Goal: Task Accomplishment & Management: Manage account settings

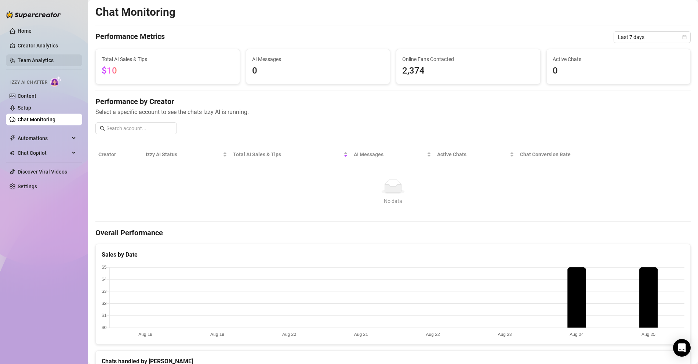
click at [31, 62] on link "Team Analytics" at bounding box center [36, 60] width 36 height 6
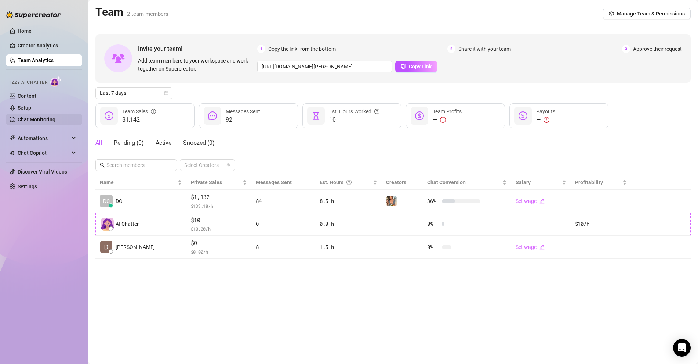
click at [33, 119] on link "Chat Monitoring" at bounding box center [37, 119] width 38 height 6
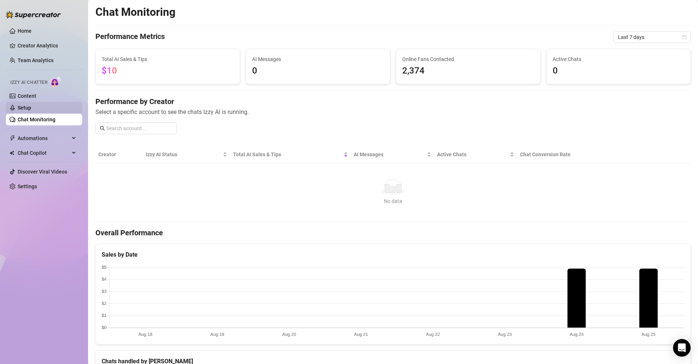
click at [29, 109] on link "Setup" at bounding box center [25, 108] width 14 height 6
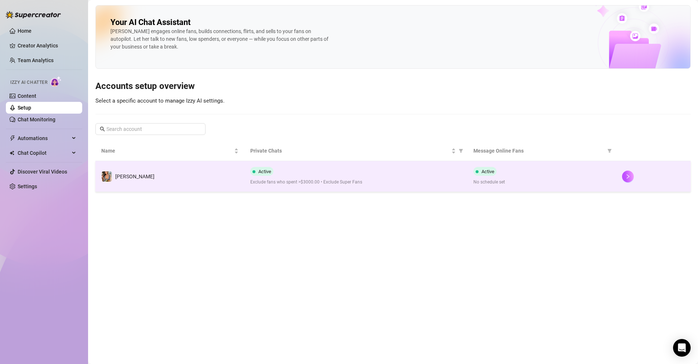
click at [482, 170] on span "Active" at bounding box center [488, 172] width 13 height 6
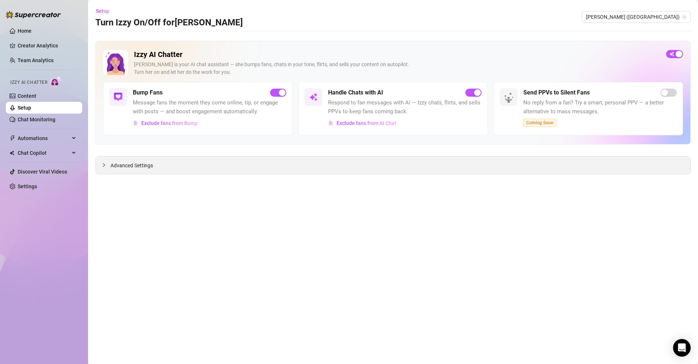
click at [438, 170] on div "Advanced Settings" at bounding box center [393, 164] width 595 height 17
click at [104, 163] on icon "collapsed" at bounding box center [104, 165] width 4 height 4
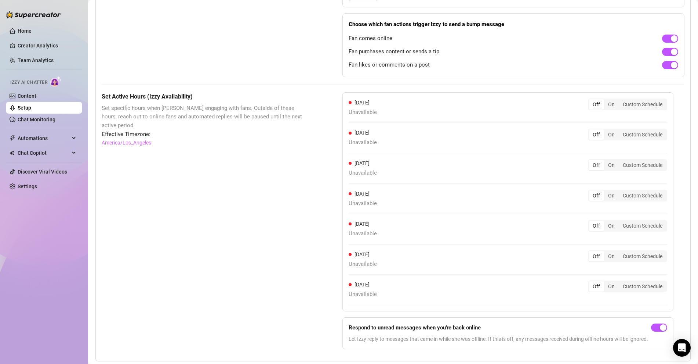
scroll to position [493, 0]
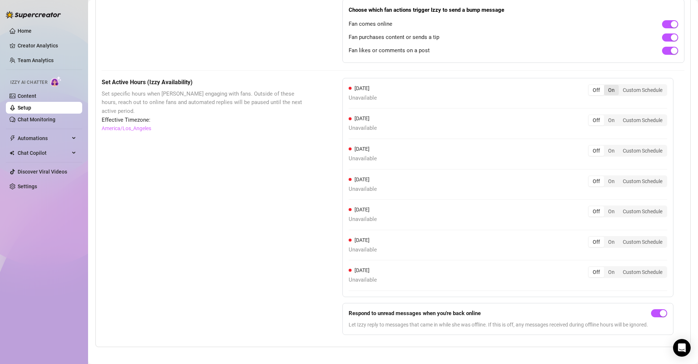
click at [613, 89] on div "On" at bounding box center [611, 90] width 15 height 10
click at [606, 86] on input "On" at bounding box center [606, 86] width 0 height 0
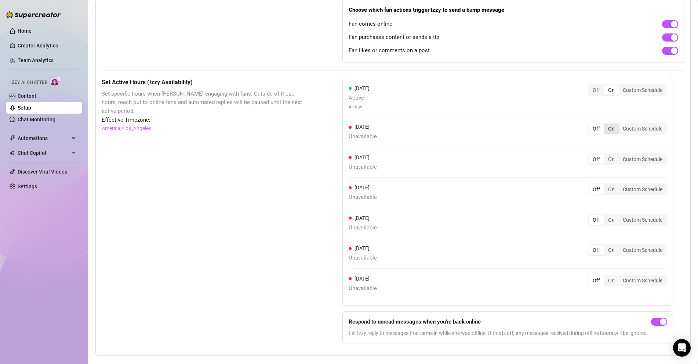
click at [616, 123] on div "On" at bounding box center [611, 128] width 15 height 10
click at [606, 124] on input "On" at bounding box center [606, 124] width 0 height 0
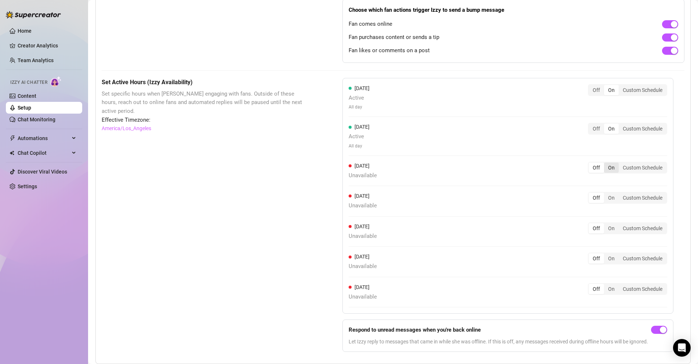
click at [614, 164] on div "On" at bounding box center [611, 167] width 15 height 10
click at [606, 163] on input "On" at bounding box center [606, 163] width 0 height 0
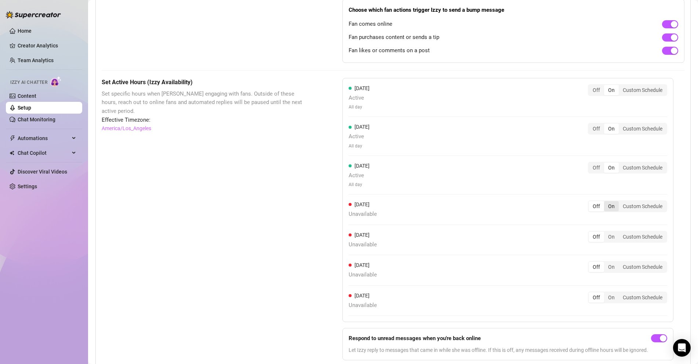
click at [617, 202] on div "On" at bounding box center [611, 206] width 15 height 10
click at [606, 202] on input "On" at bounding box center [606, 202] width 0 height 0
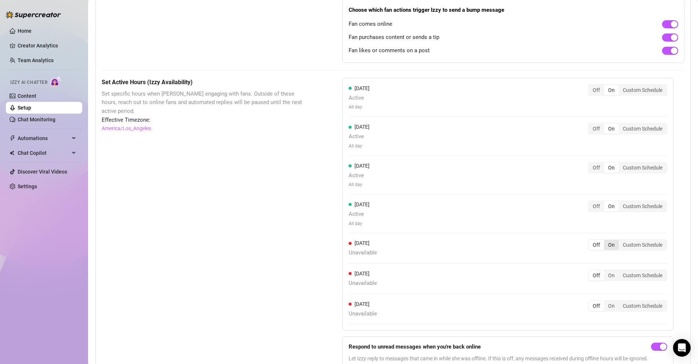
click at [618, 239] on div "On" at bounding box center [611, 244] width 15 height 10
click at [606, 241] on input "On" at bounding box center [606, 241] width 0 height 0
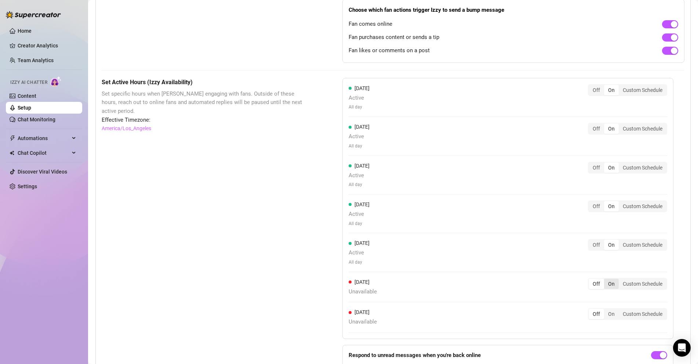
click at [616, 280] on div "On" at bounding box center [611, 283] width 15 height 10
click at [606, 279] on input "On" at bounding box center [606, 279] width 0 height 0
click at [617, 319] on div "On" at bounding box center [611, 322] width 15 height 10
click at [606, 318] on input "On" at bounding box center [606, 318] width 0 height 0
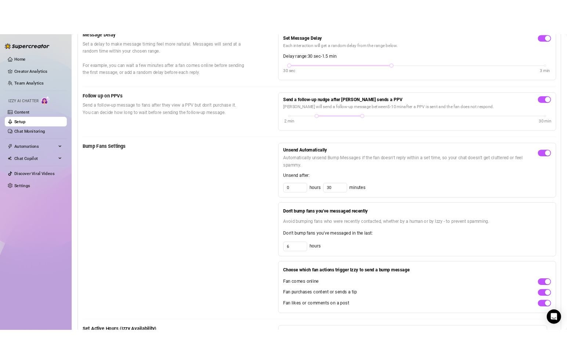
scroll to position [0, 0]
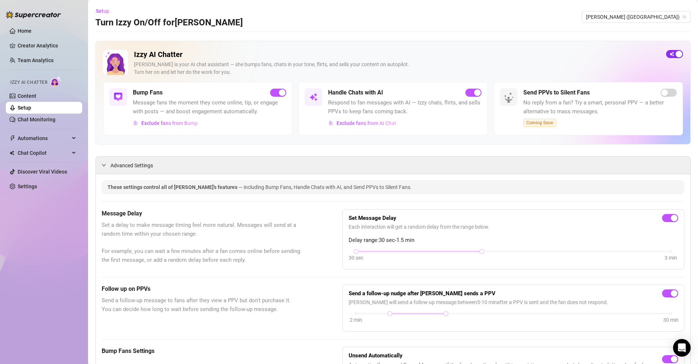
click at [677, 55] on div "button" at bounding box center [679, 54] width 7 height 7
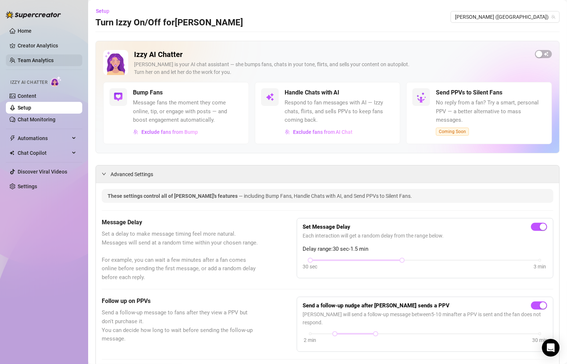
click at [35, 58] on link "Team Analytics" at bounding box center [36, 60] width 36 height 6
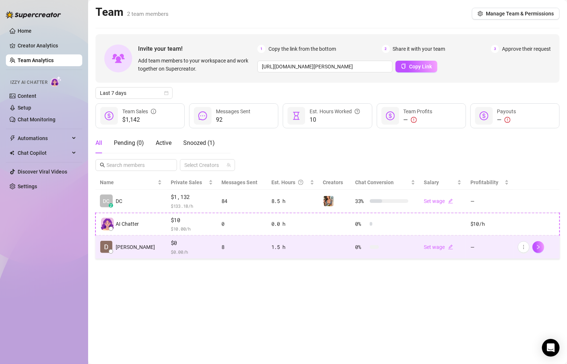
click at [309, 245] on td "1.5 h" at bounding box center [293, 246] width 52 height 23
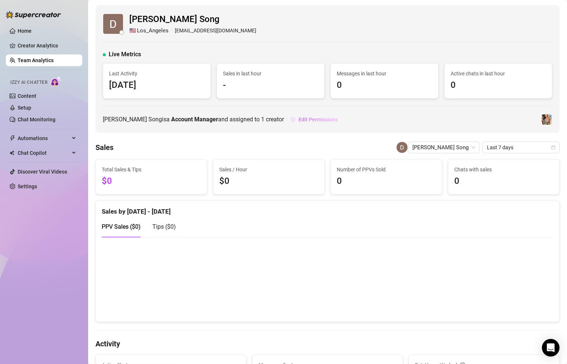
click at [299, 118] on span "Edit Permissions" at bounding box center [318, 119] width 39 height 6
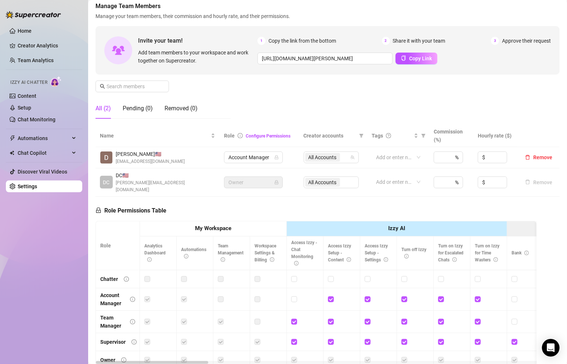
scroll to position [41, 0]
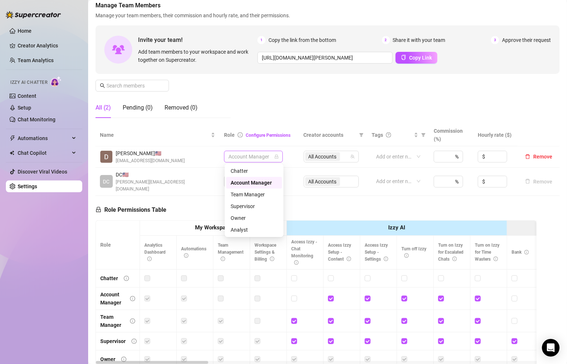
click at [268, 161] on div "Account Manager" at bounding box center [253, 157] width 59 height 12
click at [266, 174] on div "Chatter" at bounding box center [254, 171] width 47 height 8
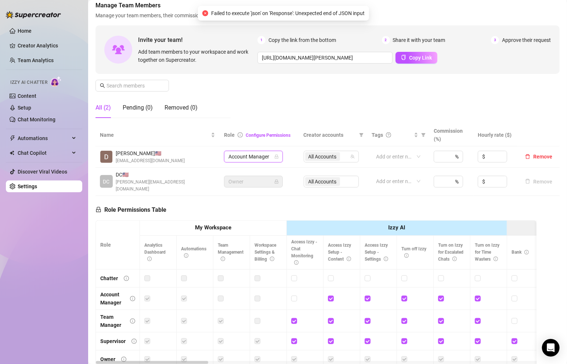
click at [272, 156] on span "Account Manager" at bounding box center [253, 156] width 50 height 11
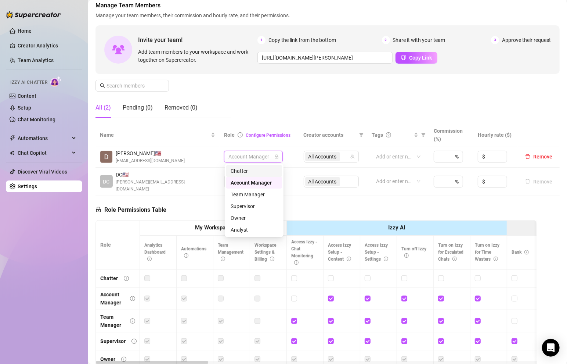
click at [261, 170] on div "Chatter" at bounding box center [254, 171] width 47 height 8
click at [333, 159] on span "All Accounts" at bounding box center [322, 156] width 28 height 8
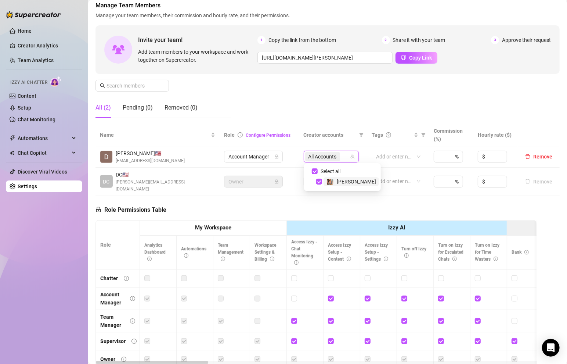
click at [375, 170] on td "Add or enter new" at bounding box center [398, 181] width 62 height 28
click at [536, 157] on span "Remove" at bounding box center [542, 157] width 19 height 6
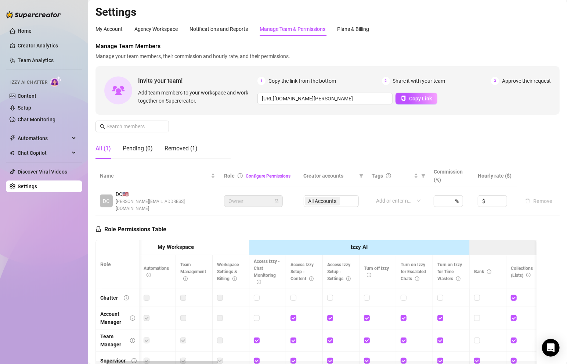
scroll to position [0, 40]
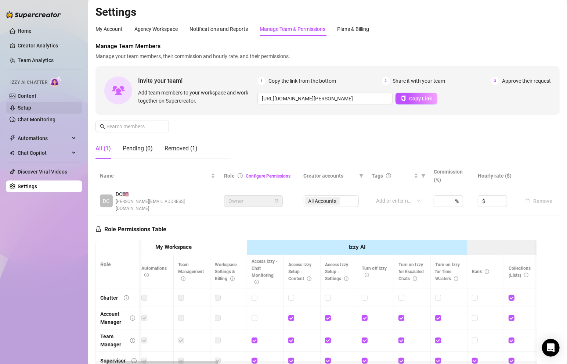
click at [25, 109] on link "Setup" at bounding box center [25, 108] width 14 height 6
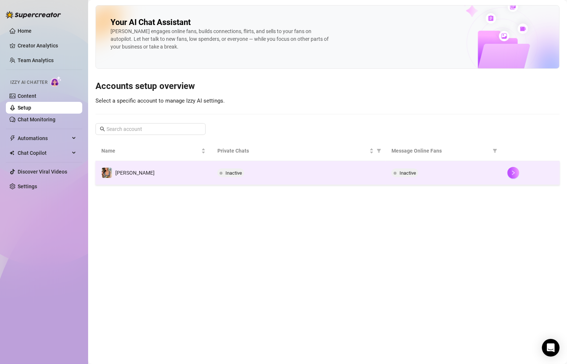
click at [506, 172] on td at bounding box center [531, 173] width 58 height 24
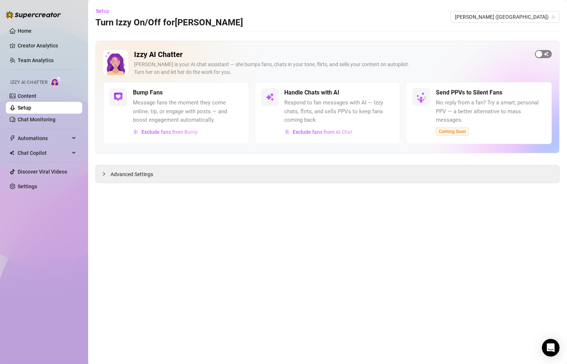
click at [542, 56] on div "button" at bounding box center [539, 54] width 7 height 7
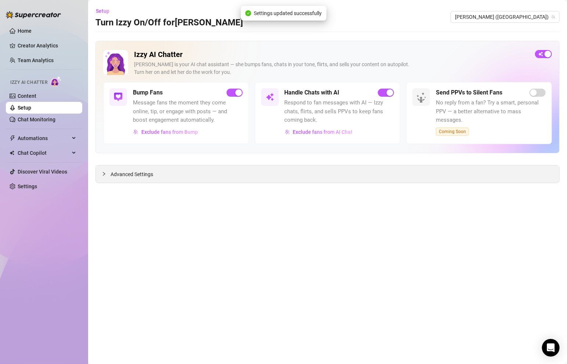
click at [132, 167] on div "Advanced Settings" at bounding box center [327, 173] width 463 height 17
click at [130, 170] on span "Advanced Settings" at bounding box center [132, 174] width 43 height 8
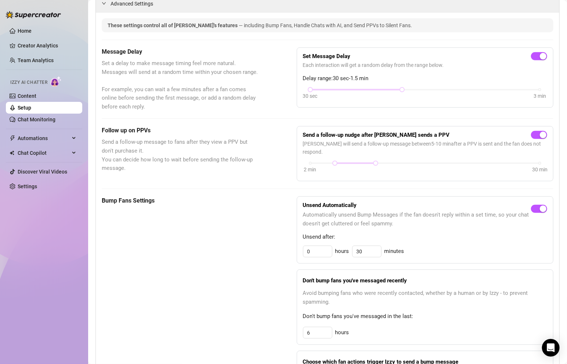
scroll to position [171, 0]
drag, startPoint x: 365, startPoint y: 242, endPoint x: 329, endPoint y: 241, distance: 35.6
click at [329, 245] on div "0 hours 30 minutes" at bounding box center [425, 251] width 245 height 12
type input "30"
drag, startPoint x: 310, startPoint y: 239, endPoint x: 278, endPoint y: 239, distance: 32.3
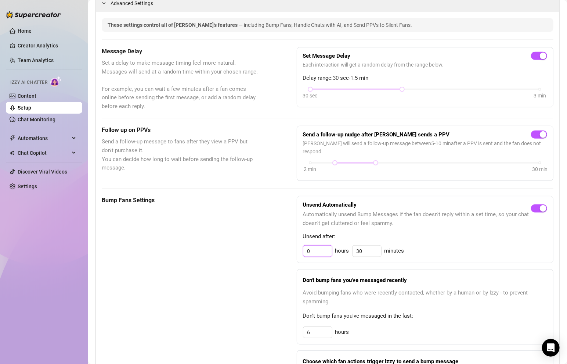
click at [278, 239] on div "Bump Fans Settings Unsend Automatically Automatically unsend Bump Messages if t…" at bounding box center [328, 305] width 452 height 218
type input "1"
click at [245, 269] on div "Bump Fans Settings" at bounding box center [181, 305] width 158 height 218
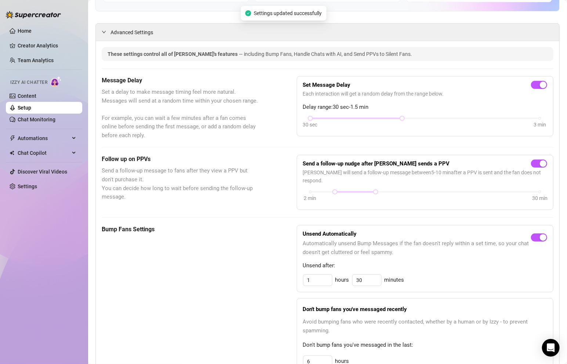
scroll to position [144, 0]
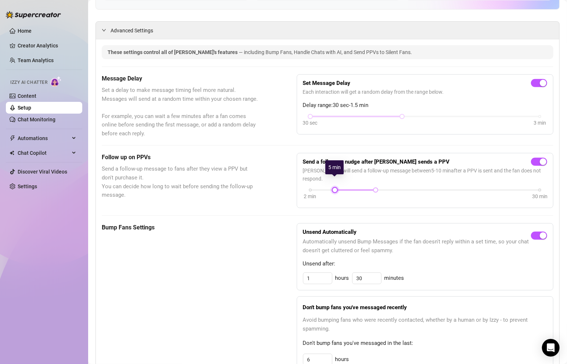
click at [335, 188] on div at bounding box center [335, 190] width 4 height 4
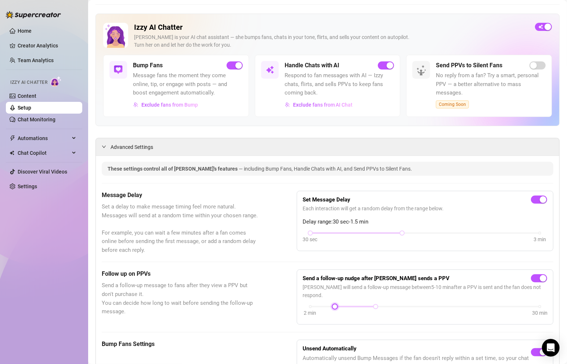
scroll to position [0, 0]
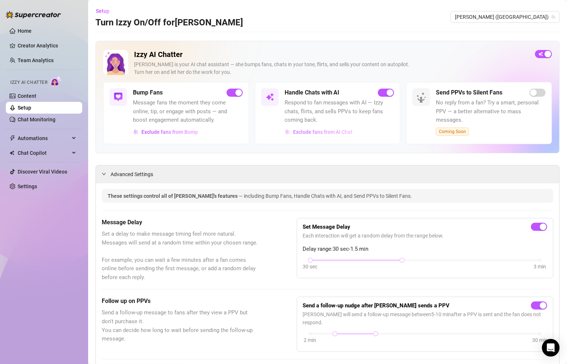
click at [301, 131] on span "Exclude fans from AI Chat" at bounding box center [323, 132] width 60 height 6
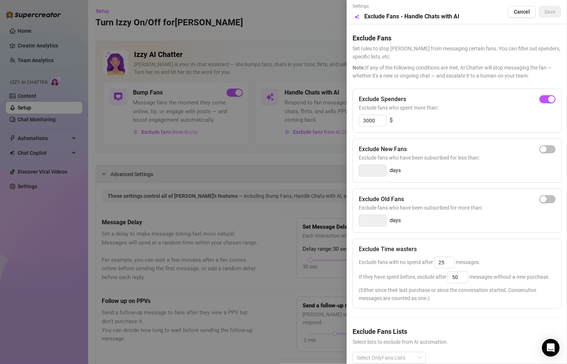
scroll to position [12, 0]
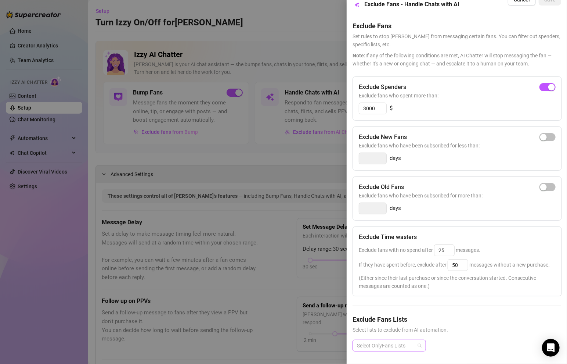
click at [385, 342] on div at bounding box center [385, 345] width 63 height 10
type input "send"
click at [456, 335] on div "Exclude Fans Lists Select lists to exclude from AI automation. Select OnlyFans …" at bounding box center [457, 338] width 209 height 49
click at [397, 344] on div at bounding box center [385, 345] width 63 height 10
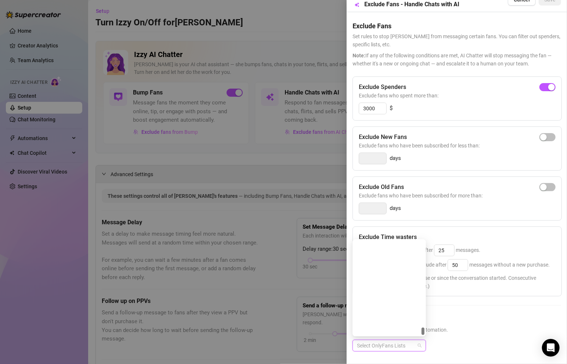
scroll to position [2033, 0]
drag, startPoint x: 423, startPoint y: 289, endPoint x: 426, endPoint y: 376, distance: 87.1
click at [426, 363] on html "Home Creator Analytics Team Analytics Izzy AI Chatter Content Setup Chat Monito…" at bounding box center [283, 182] width 567 height 364
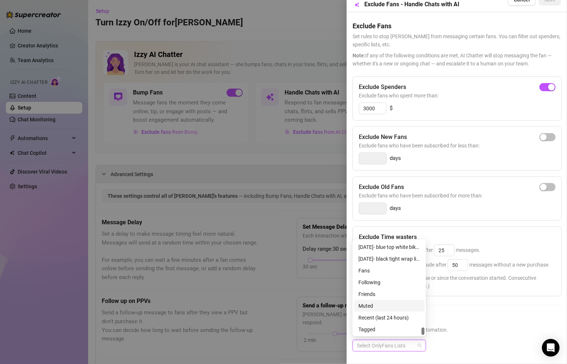
click at [386, 306] on div "Muted" at bounding box center [389, 306] width 62 height 8
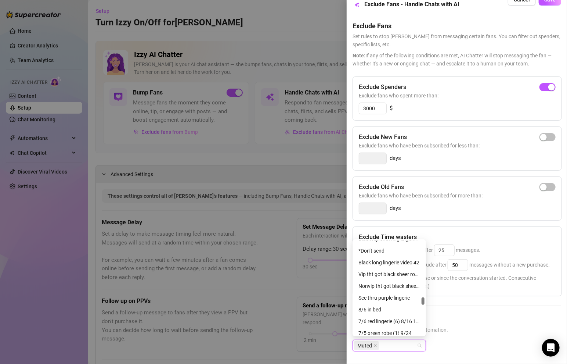
scroll to position [1323, 0]
click at [379, 253] on div "*Don’t send" at bounding box center [389, 251] width 62 height 8
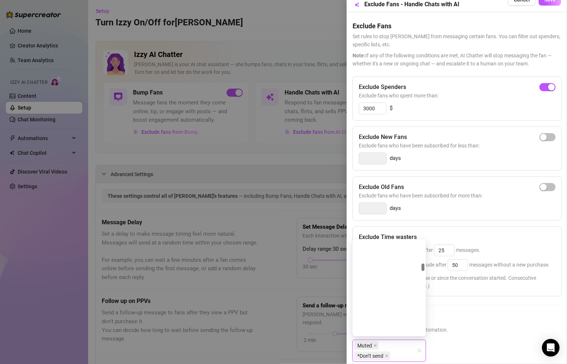
scroll to position [233, 0]
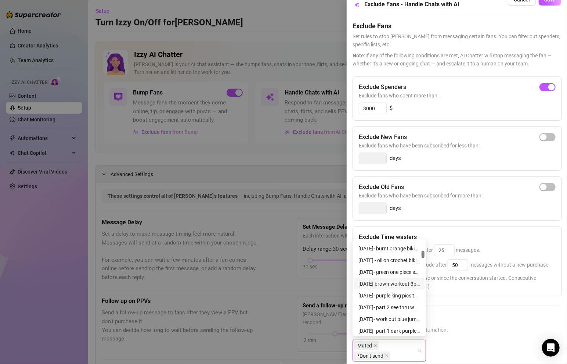
click at [467, 298] on div "Exclude Spenders Exclude fans who spent more than: 3000 $ Exclude New Fans Excl…" at bounding box center [457, 224] width 209 height 297
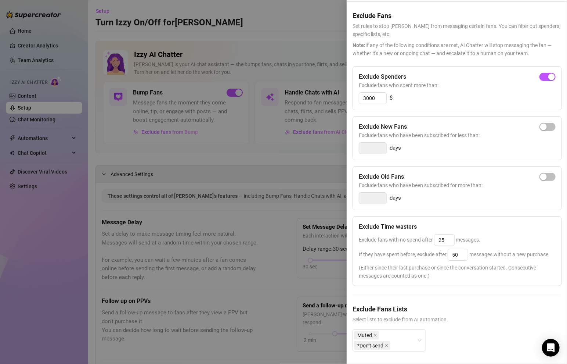
scroll to position [0, 0]
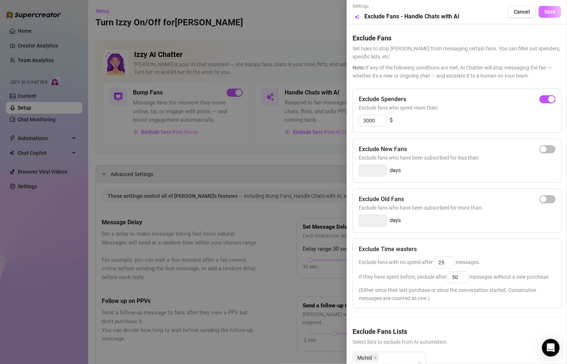
click at [542, 8] on button "Save" at bounding box center [550, 12] width 22 height 12
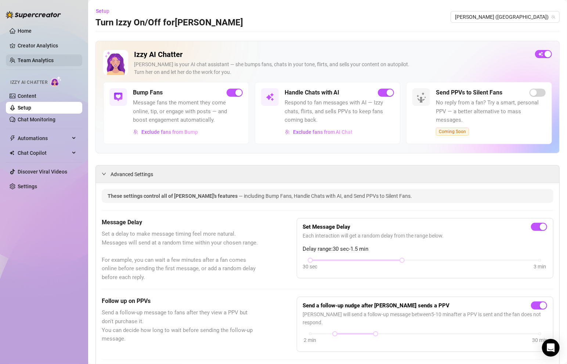
click at [38, 57] on link "Team Analytics" at bounding box center [36, 60] width 36 height 6
